Goal: Task Accomplishment & Management: Complete application form

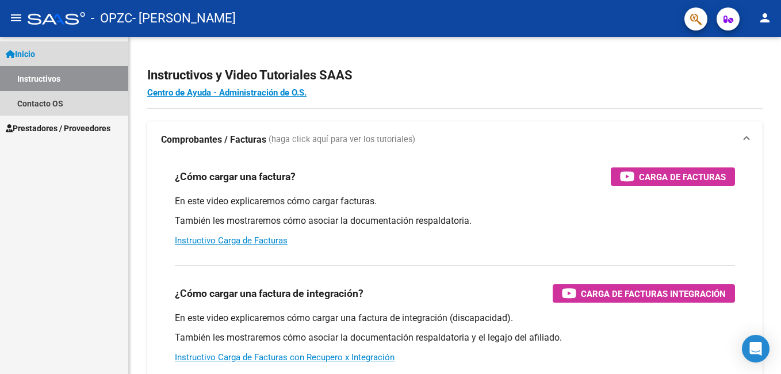
click at [41, 78] on link "Instructivos" at bounding box center [64, 78] width 128 height 25
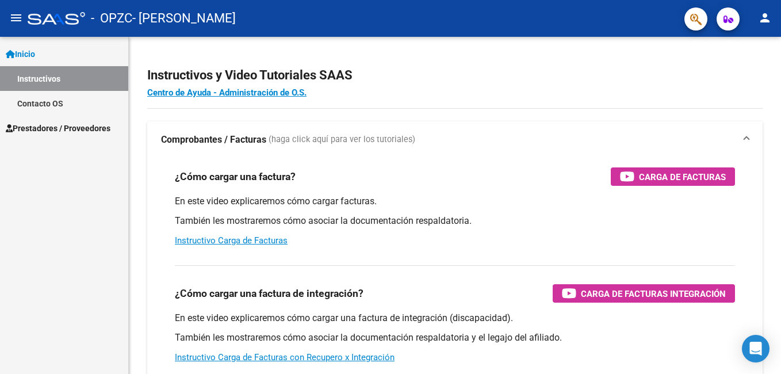
click at [27, 48] on span "Inicio" at bounding box center [20, 54] width 29 height 13
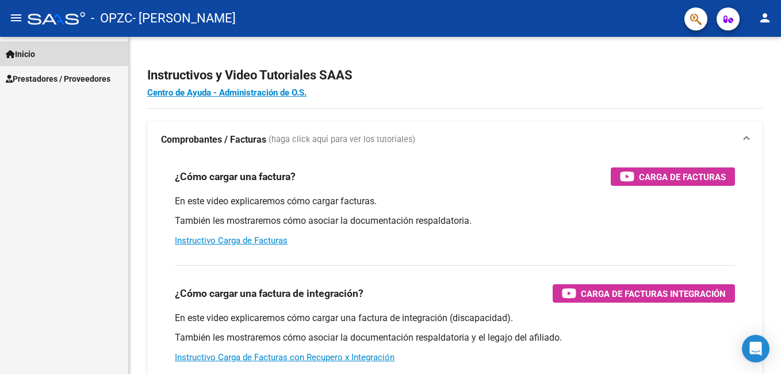
click at [35, 50] on span "Inicio" at bounding box center [20, 54] width 29 height 13
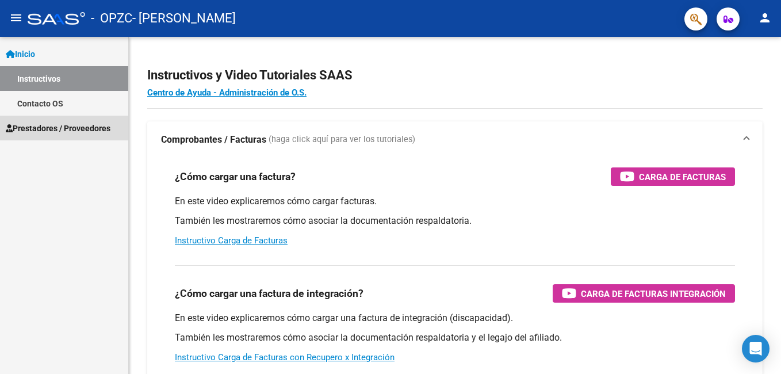
click at [42, 132] on span "Prestadores / Proveedores" at bounding box center [58, 128] width 105 height 13
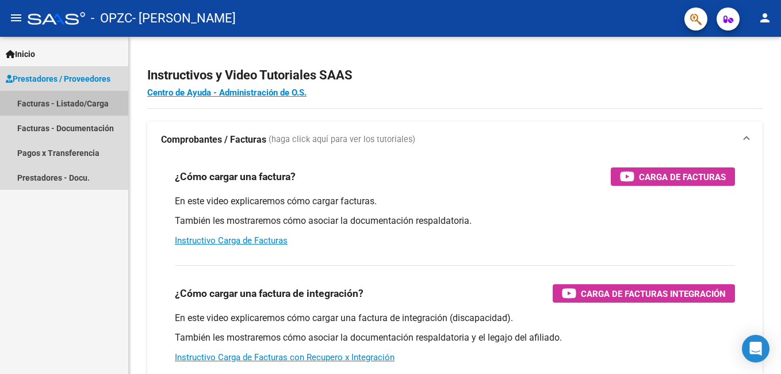
click at [79, 109] on link "Facturas - Listado/Carga" at bounding box center [64, 103] width 128 height 25
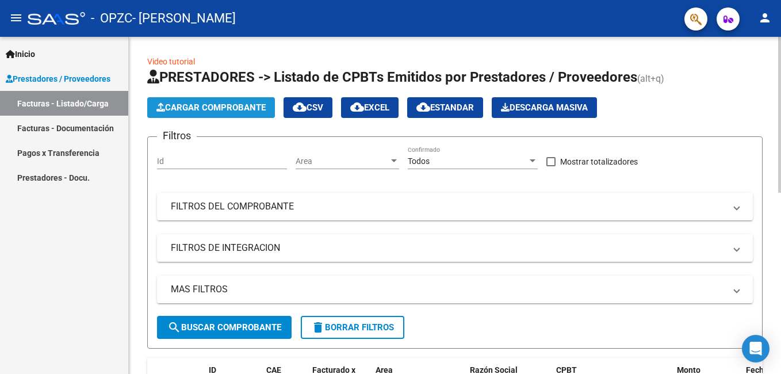
click at [234, 102] on button "Cargar Comprobante" at bounding box center [211, 107] width 128 height 21
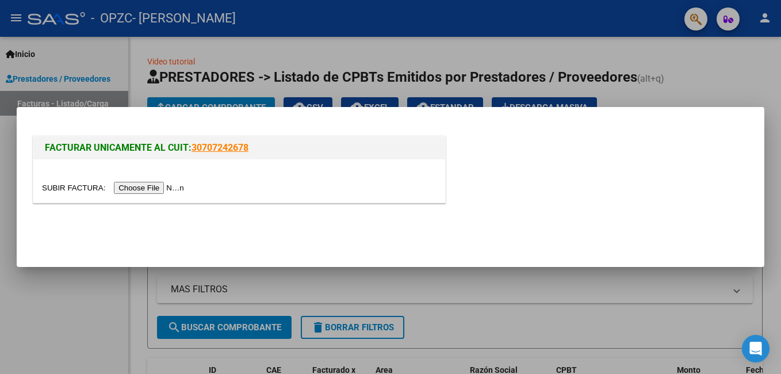
click at [152, 186] on input "file" at bounding box center [115, 188] width 146 height 12
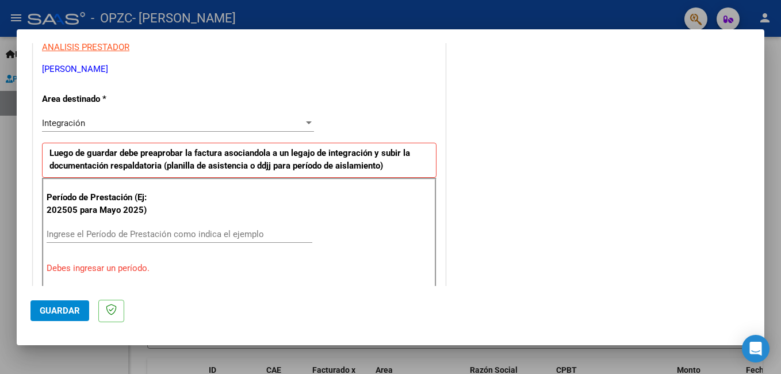
scroll to position [294, 0]
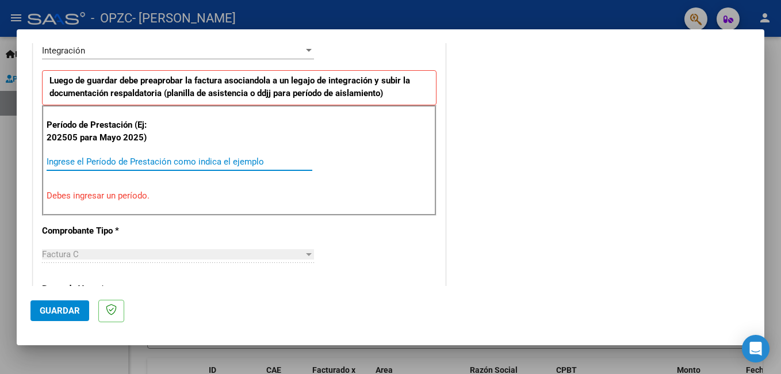
click at [144, 158] on input "Ingrese el Período de Prestación como indica el ejemplo" at bounding box center [180, 161] width 266 height 10
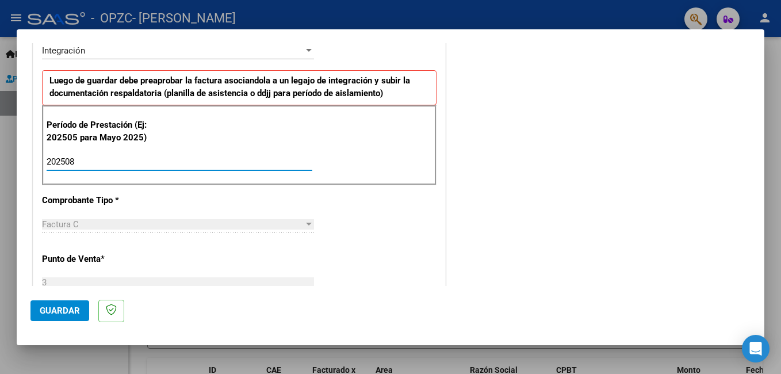
type input "202508"
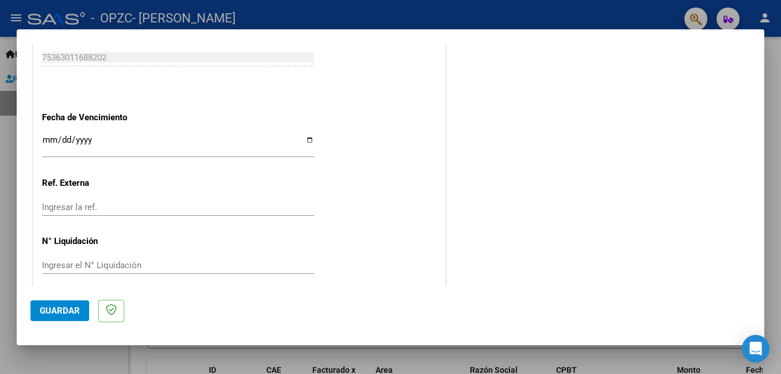
scroll to position [769, 0]
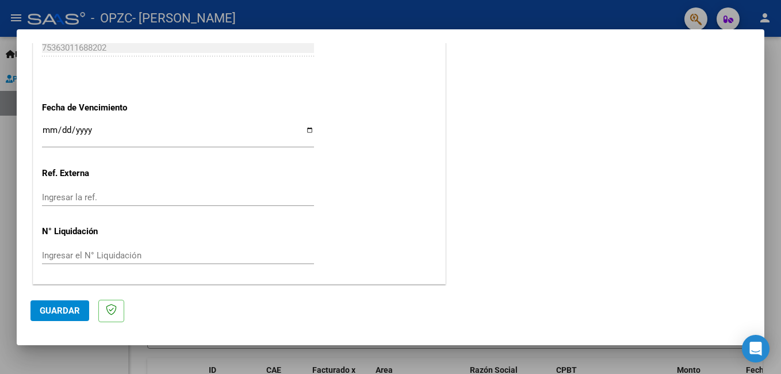
click at [92, 131] on input "Ingresar la fecha" at bounding box center [178, 134] width 272 height 18
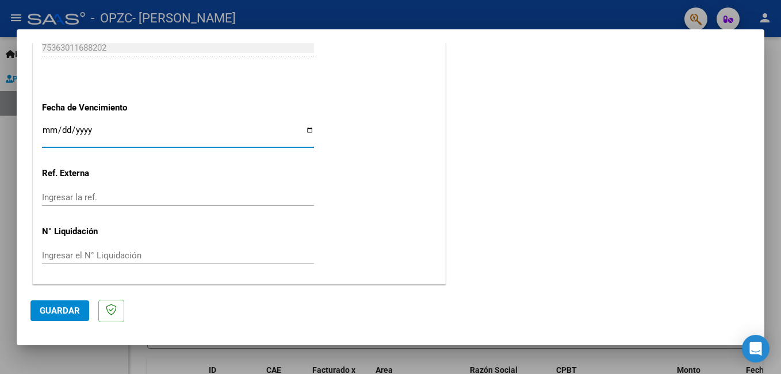
click at [311, 135] on input "Ingresar la fecha" at bounding box center [178, 134] width 272 height 18
type input "[DATE]"
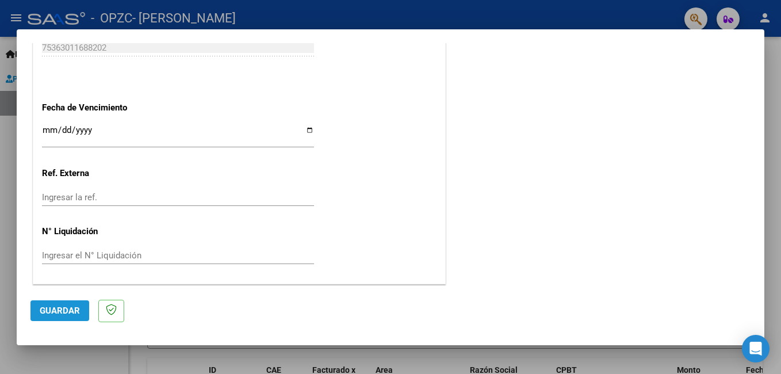
click at [51, 311] on span "Guardar" at bounding box center [60, 310] width 40 height 10
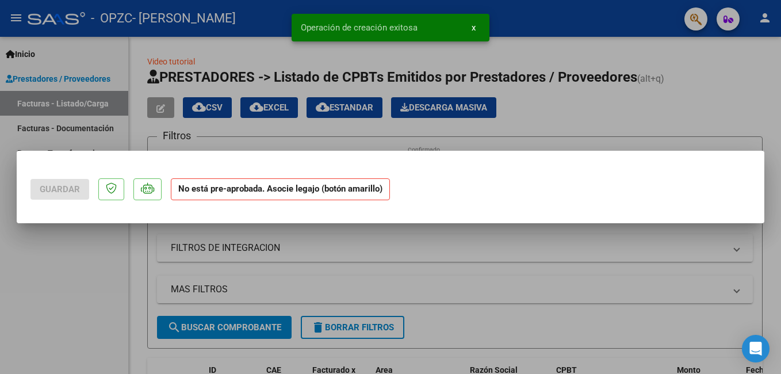
scroll to position [0, 0]
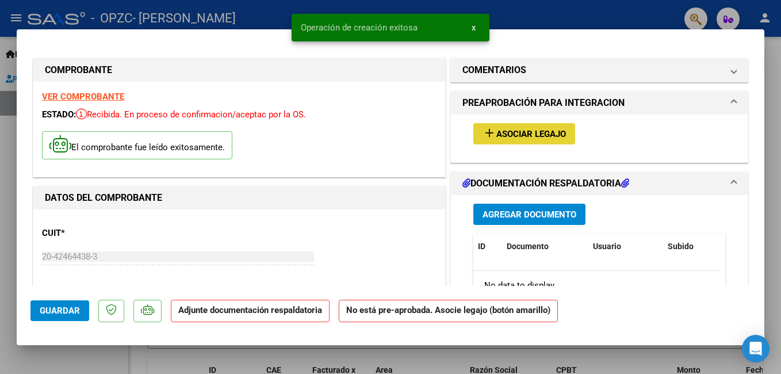
click at [506, 133] on span "Asociar Legajo" at bounding box center [531, 134] width 70 height 10
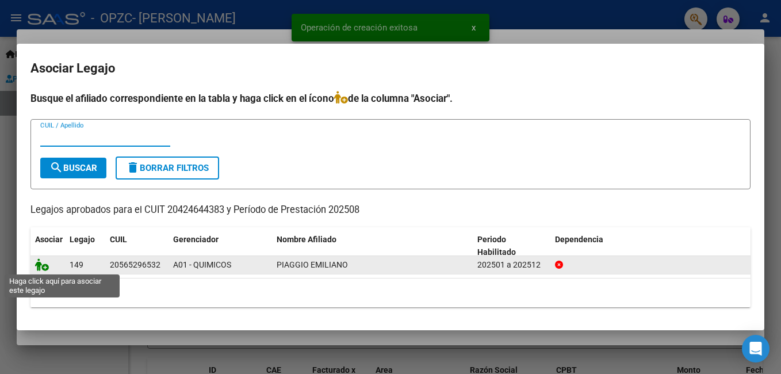
click at [36, 267] on icon at bounding box center [42, 264] width 14 height 13
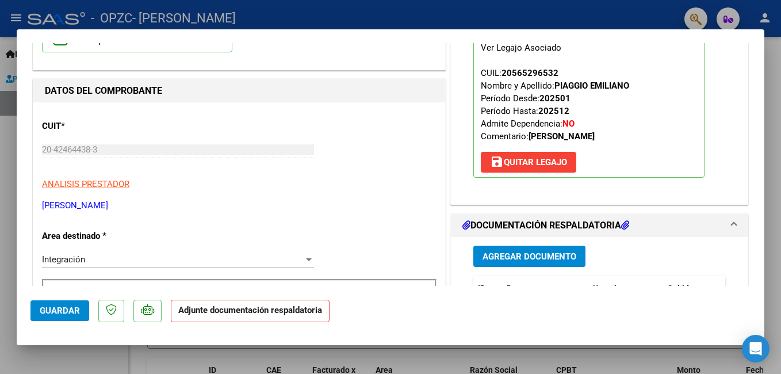
scroll to position [156, 0]
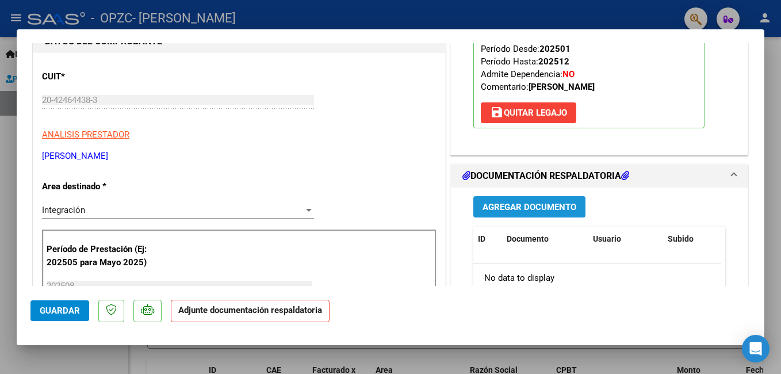
click at [483, 209] on span "Agregar Documento" at bounding box center [530, 207] width 94 height 10
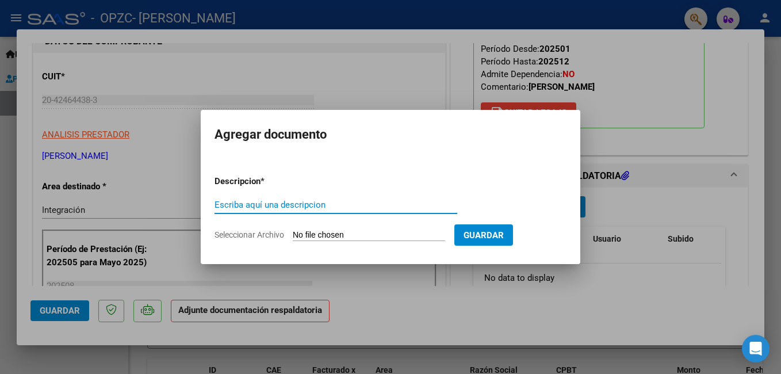
click at [289, 202] on input "Escriba aquí una descripcion" at bounding box center [336, 205] width 243 height 10
type input "Planilla de Asistencia de Agosto."
click at [410, 236] on input "Seleccionar Archivo" at bounding box center [369, 235] width 152 height 11
type input "C:\fakepath\[PERSON_NAME].pdf"
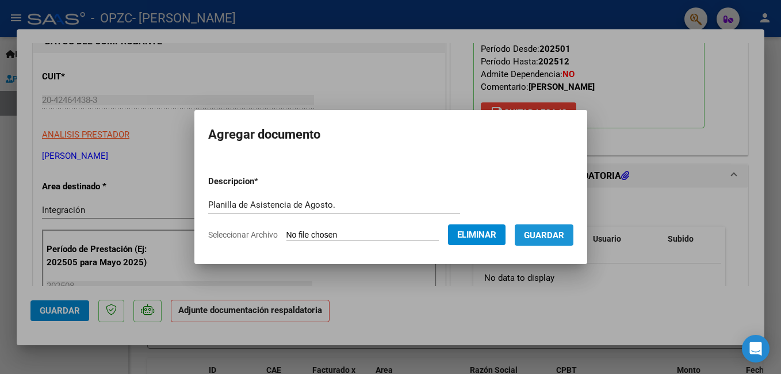
click at [564, 231] on span "Guardar" at bounding box center [544, 235] width 40 height 10
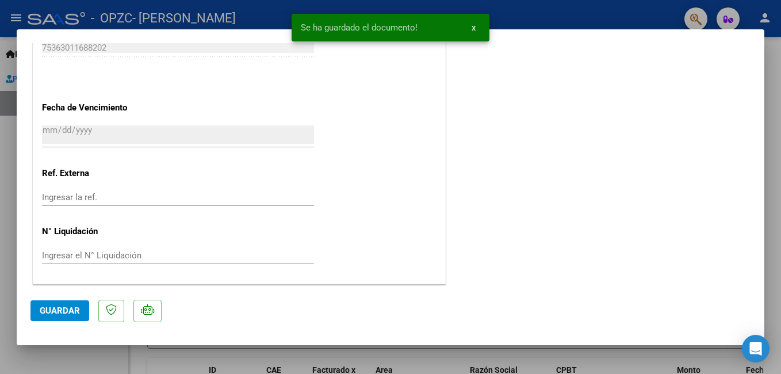
scroll to position [0, 0]
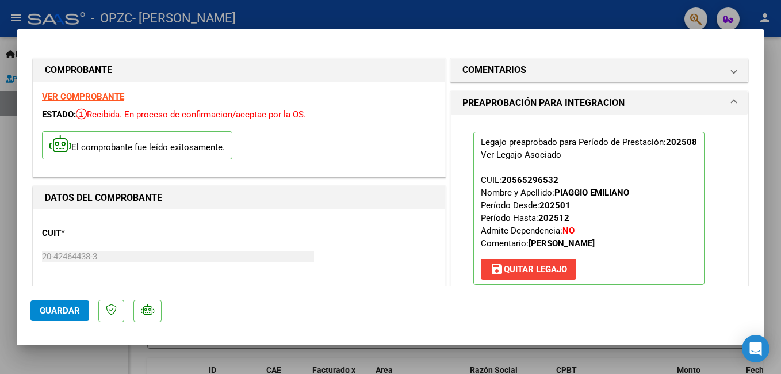
click at [55, 304] on button "Guardar" at bounding box center [59, 310] width 59 height 21
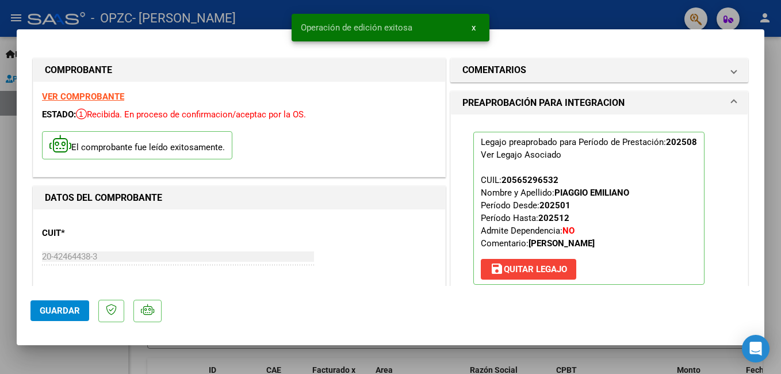
click at [232, 351] on div at bounding box center [390, 187] width 781 height 374
type input "$ 0,00"
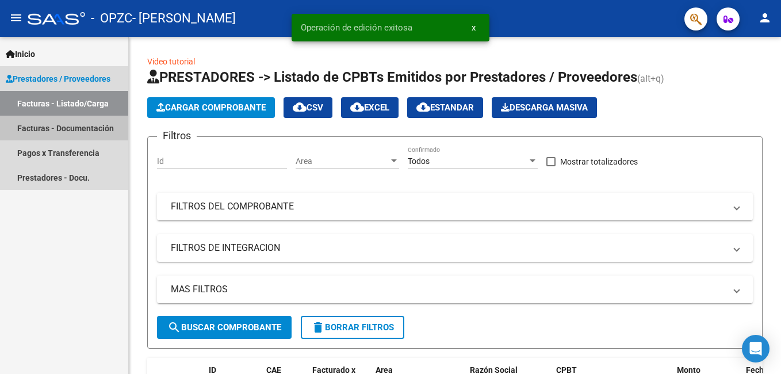
click at [48, 132] on link "Facturas - Documentación" at bounding box center [64, 128] width 128 height 25
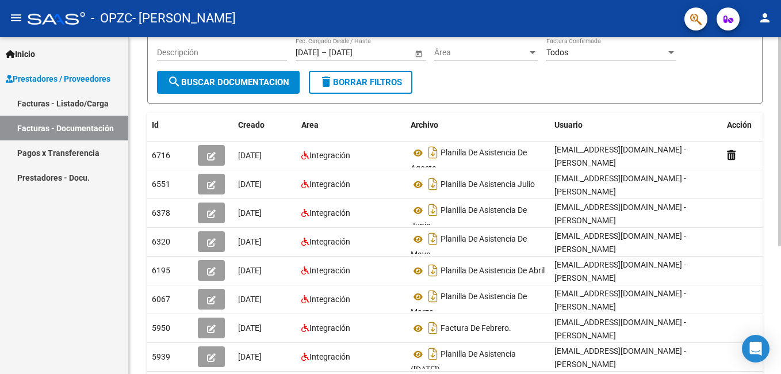
scroll to position [154, 0]
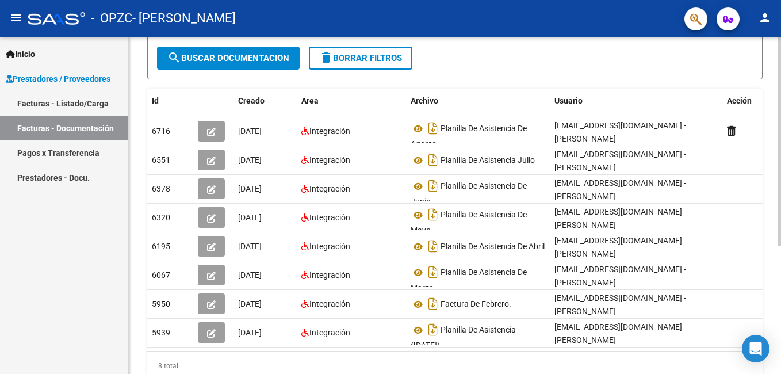
click at [781, 296] on html "menu - OPZC - [PERSON_NAME] person Inicio Instructivos Contacto OS Prestadores …" at bounding box center [390, 187] width 781 height 374
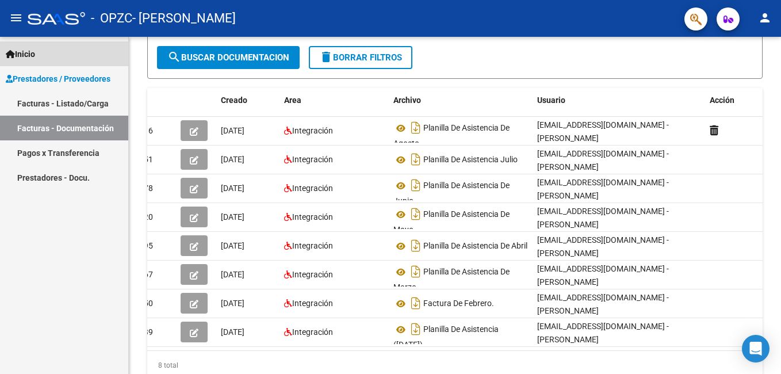
click at [22, 56] on span "Inicio" at bounding box center [20, 54] width 29 height 13
